Goal: Check status: Check status

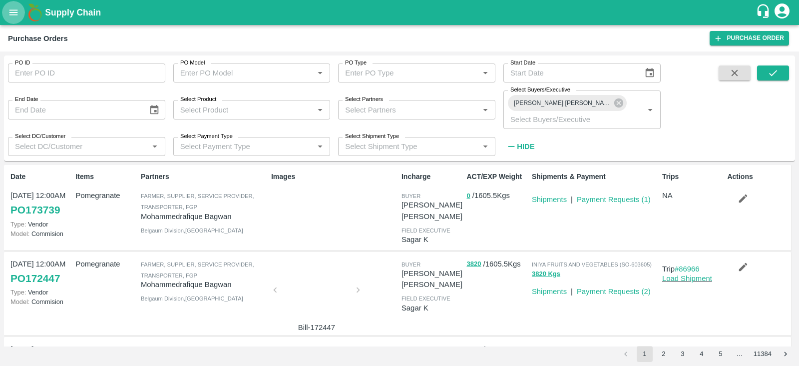
click at [6, 8] on button "open drawer" at bounding box center [13, 12] width 23 height 23
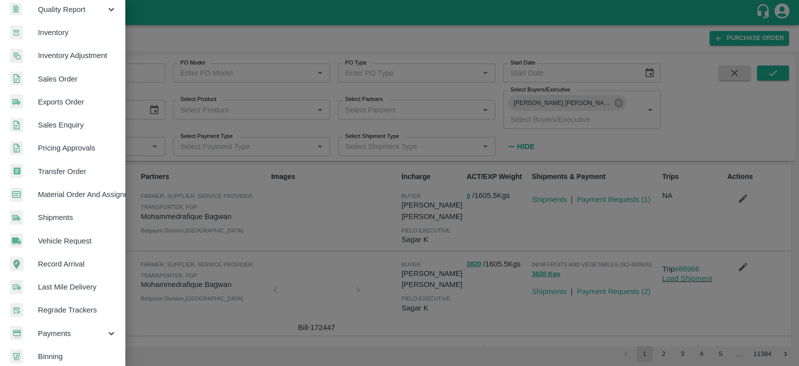
scroll to position [203, 0]
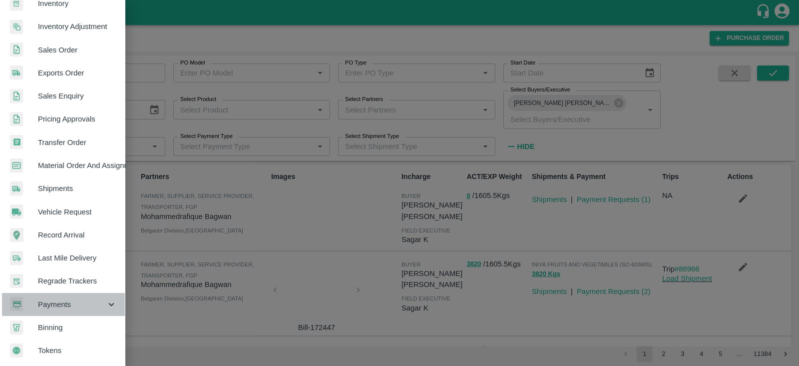
click at [85, 304] on span "Payments" at bounding box center [72, 304] width 68 height 11
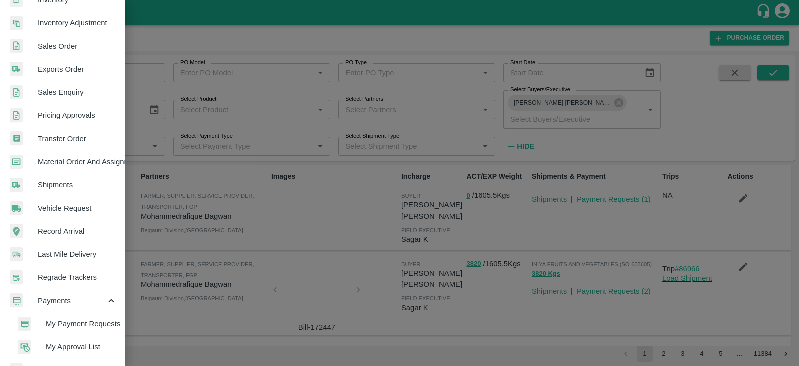
scroll to position [0, 0]
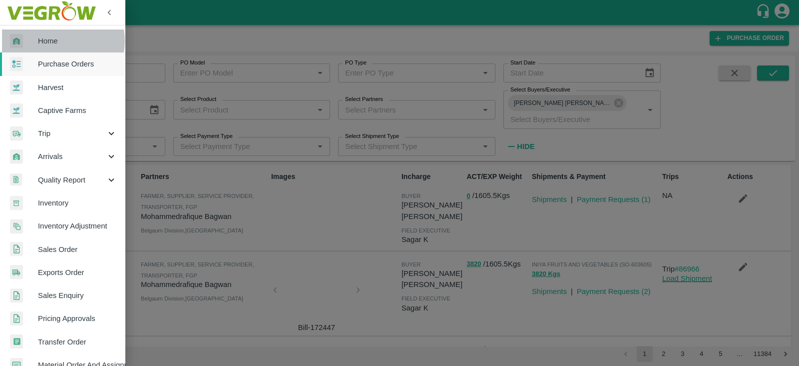
click at [54, 41] on span "Home" at bounding box center [77, 40] width 79 height 11
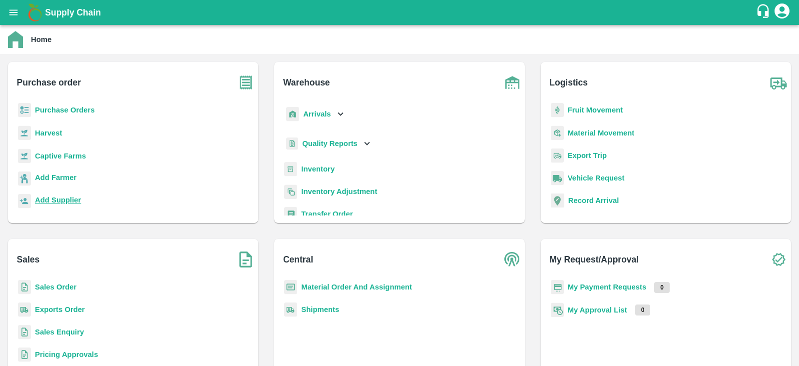
click at [63, 198] on b "Add Supplier" at bounding box center [58, 200] width 46 height 8
click at [76, 108] on b "Purchase Orders" at bounding box center [65, 110] width 60 height 8
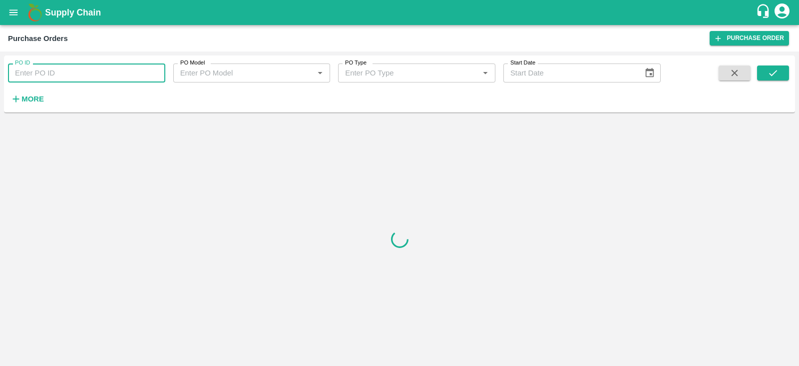
click at [98, 70] on input "PO ID" at bounding box center [86, 72] width 157 height 19
click at [90, 81] on input "PO ID" at bounding box center [86, 72] width 157 height 19
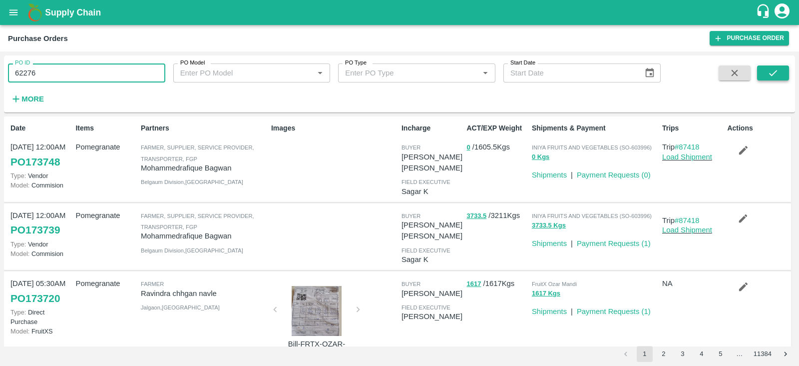
type input "62276"
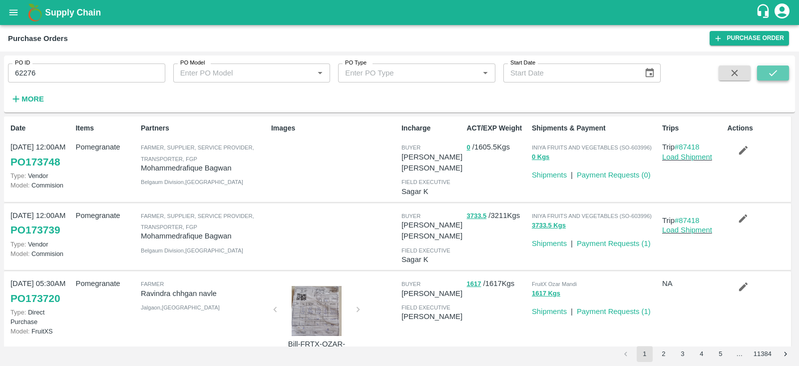
click at [763, 75] on button "submit" at bounding box center [774, 72] width 32 height 15
